Goal: Register for event/course

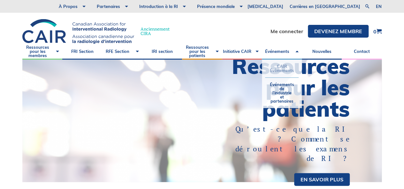
click at [283, 69] on link "CAIR Évènements" at bounding box center [282, 69] width 34 height 18
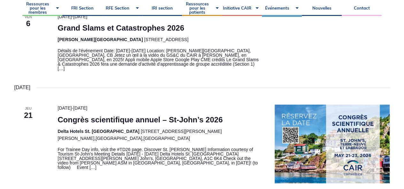
scroll to position [198, 0]
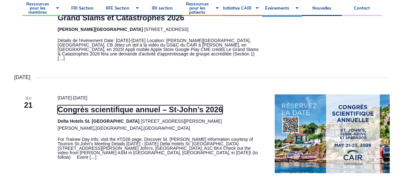
click at [165, 108] on link "Congrès scientifique annuel – St-John’s 2026" at bounding box center [140, 109] width 165 height 9
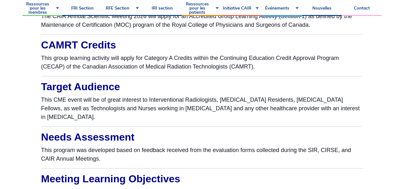
scroll to position [729, 0]
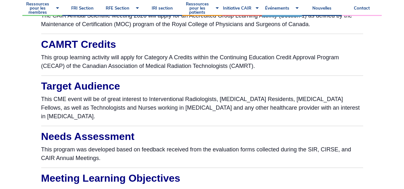
drag, startPoint x: 91, startPoint y: 103, endPoint x: 121, endPoint y: 119, distance: 34.2
click at [121, 119] on p "This CME event will be of great interest to Interventional Radiologists, Radiol…" at bounding box center [202, 108] width 322 height 26
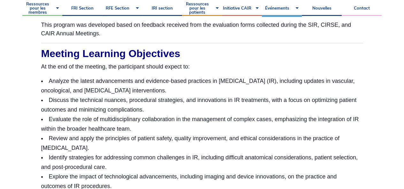
scroll to position [854, 0]
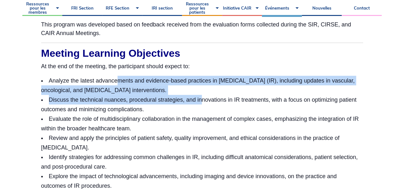
drag, startPoint x: 118, startPoint y: 82, endPoint x: 201, endPoint y: 96, distance: 83.7
click at [201, 96] on ul "Analyze the latest advancements and evidence-based practices in interventional …" at bounding box center [202, 172] width 322 height 192
click at [201, 96] on li "Discuss the technical nuances, procedural strategies, and innovations in IR tre…" at bounding box center [202, 104] width 322 height 19
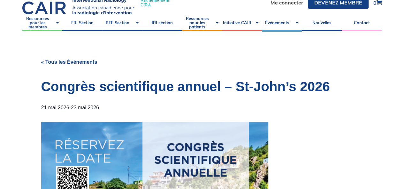
scroll to position [0, 0]
